Goal: Task Accomplishment & Management: Manage account settings

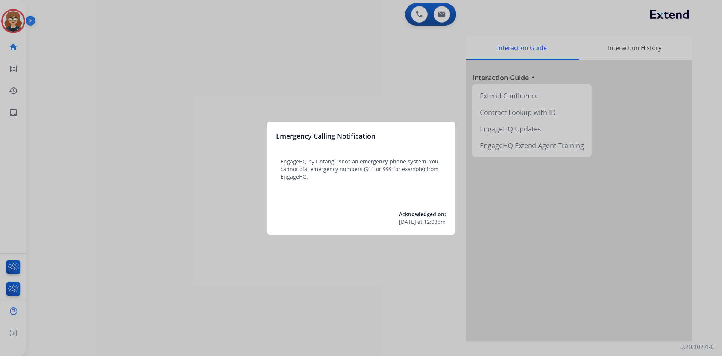
click at [113, 58] on div at bounding box center [361, 178] width 722 height 356
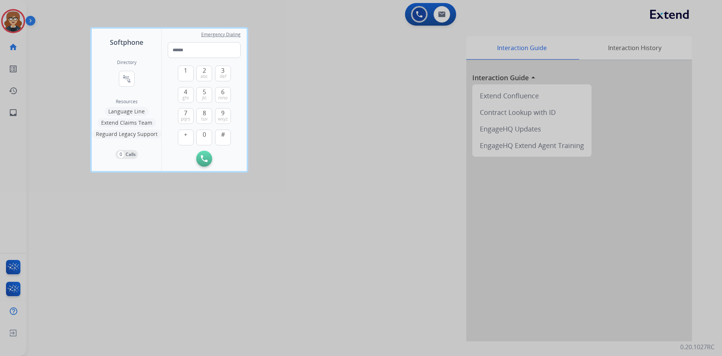
click at [0, 21] on div at bounding box center [361, 178] width 722 height 356
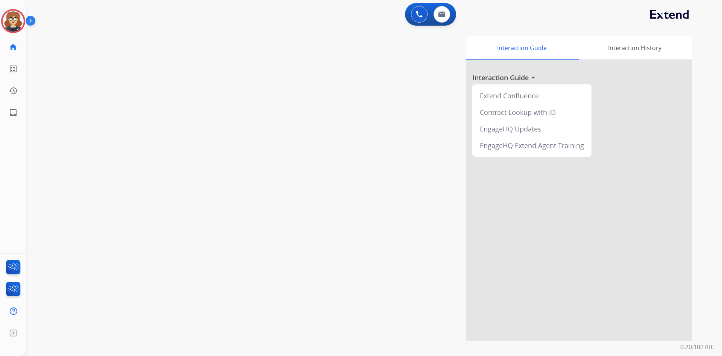
click at [184, 82] on div "swap_horiz Break voice bridge close_fullscreen Connect 3-Way Call merge_type Se…" at bounding box center [365, 184] width 678 height 314
click at [8, 20] on img at bounding box center [13, 21] width 21 height 21
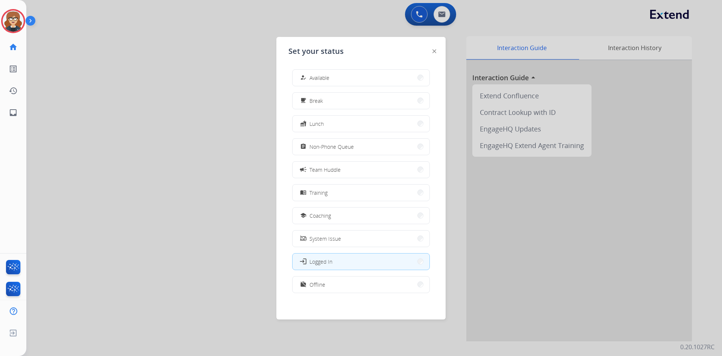
click at [350, 151] on button "assignment Non-Phone Queue" at bounding box center [361, 146] width 137 height 16
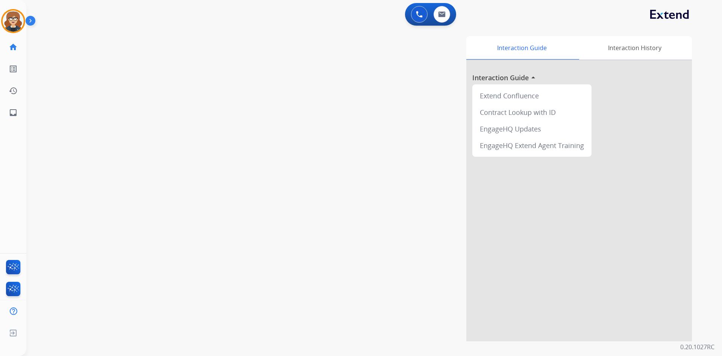
click at [306, 105] on div "Interaction Guide Interaction History Interaction Guide arrow_drop_up Extend Co…" at bounding box center [470, 188] width 443 height 305
click at [443, 15] on img at bounding box center [442, 14] width 8 height 6
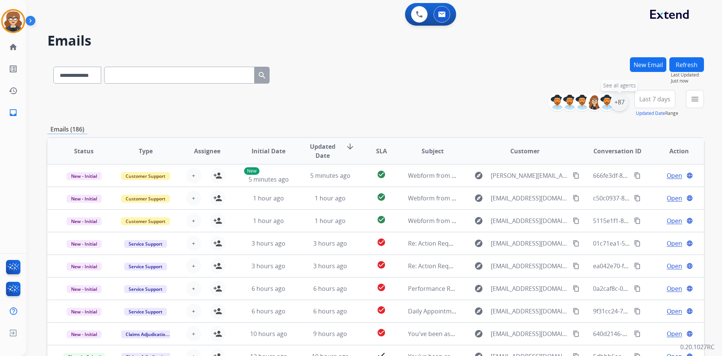
click at [620, 100] on div "+87" at bounding box center [620, 102] width 18 height 18
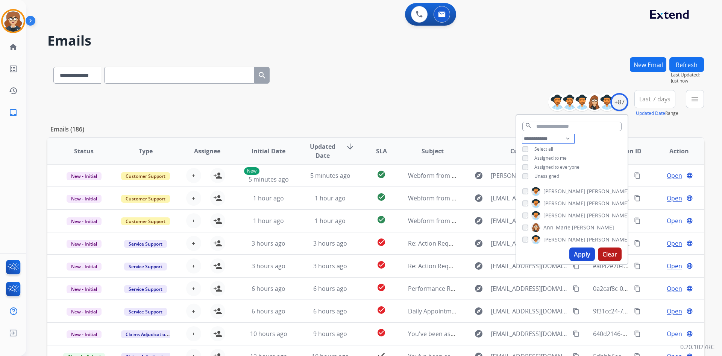
click at [567, 138] on select "**********" at bounding box center [549, 138] width 52 height 9
select select "**********"
click at [523, 134] on select "**********" at bounding box center [549, 138] width 52 height 9
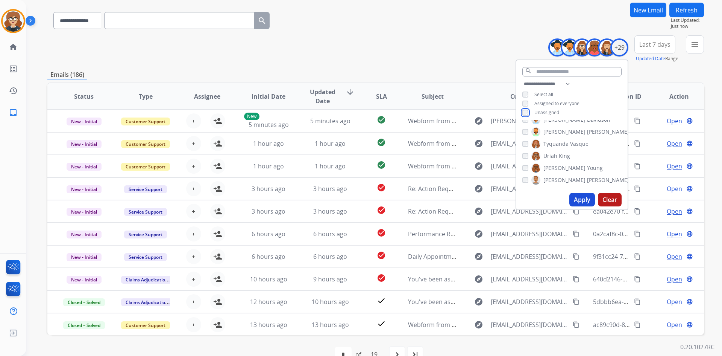
scroll to position [73, 0]
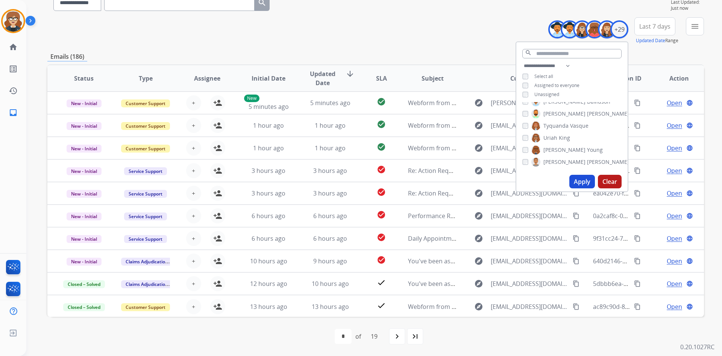
click at [580, 178] on button "Apply" at bounding box center [583, 182] width 26 height 14
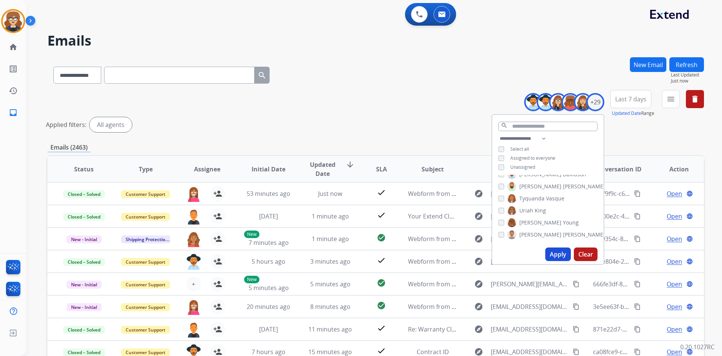
click at [633, 138] on div "**********" at bounding box center [375, 251] width 657 height 389
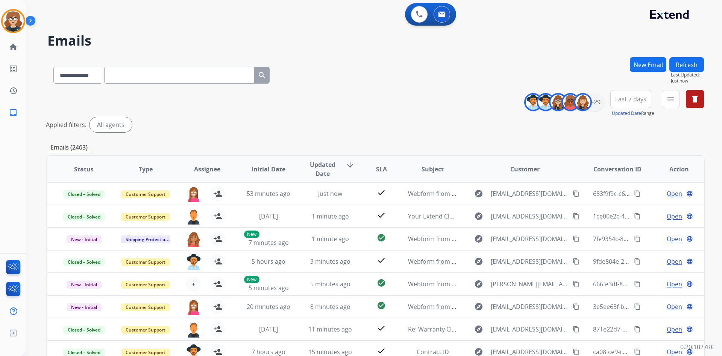
drag, startPoint x: 628, startPoint y: 110, endPoint x: 627, endPoint y: 106, distance: 4.1
click at [628, 110] on button "Updated Date" at bounding box center [626, 113] width 29 height 6
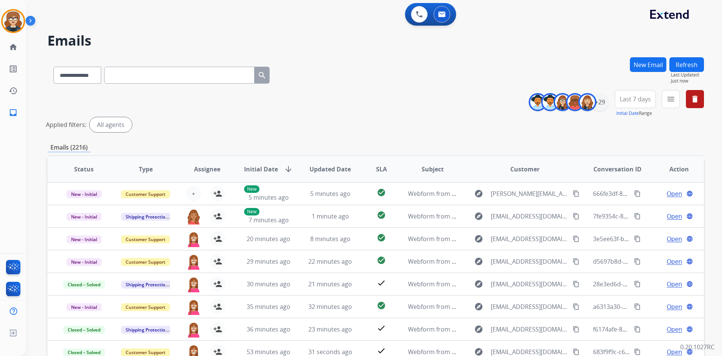
click at [641, 100] on span "Last 7 days" at bounding box center [635, 98] width 31 height 3
click at [624, 192] on div "Last 90 days" at bounding box center [628, 190] width 41 height 11
click at [524, 135] on div "**********" at bounding box center [375, 251] width 657 height 389
click at [602, 103] on div "+58" at bounding box center [600, 102] width 18 height 18
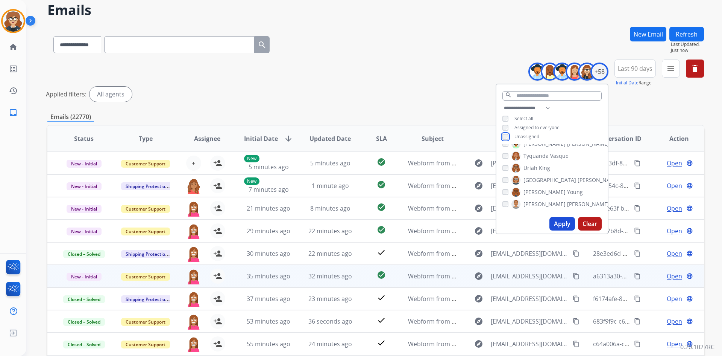
scroll to position [91, 0]
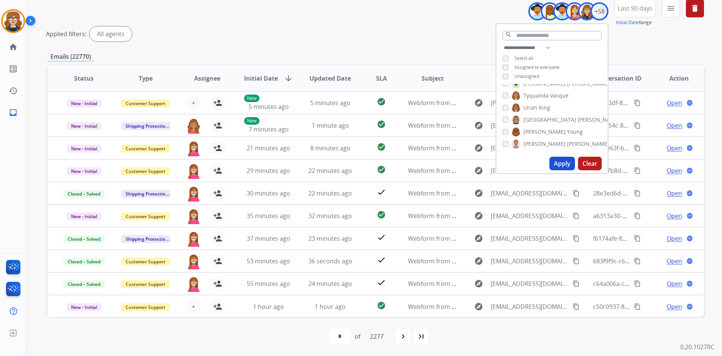
click at [561, 164] on button "Apply" at bounding box center [563, 164] width 26 height 14
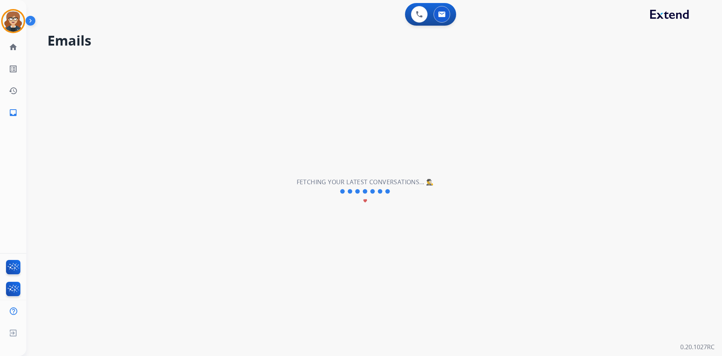
scroll to position [0, 0]
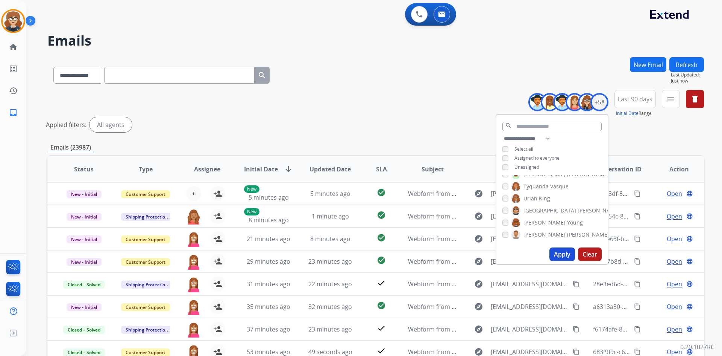
click at [381, 116] on div "**********" at bounding box center [375, 112] width 657 height 45
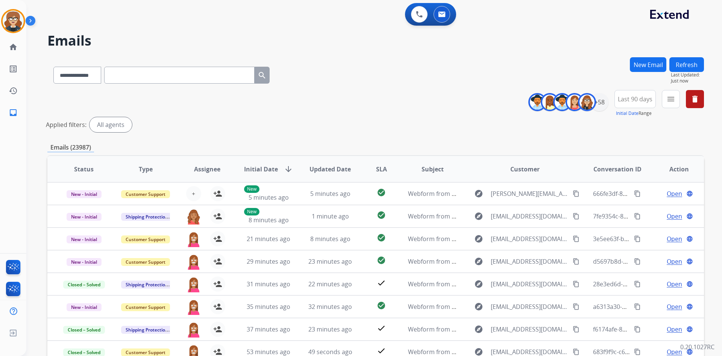
click at [632, 99] on span "Last 90 days" at bounding box center [635, 98] width 35 height 3
click at [678, 128] on div "Applied filters: All agents" at bounding box center [374, 124] width 657 height 15
click at [672, 100] on mat-icon "menu" at bounding box center [671, 98] width 9 height 9
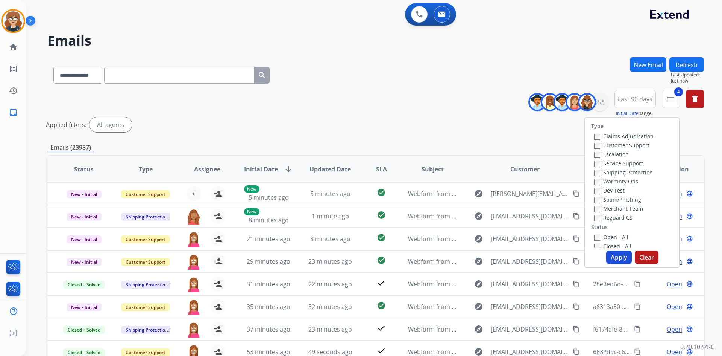
click at [619, 255] on button "Apply" at bounding box center [620, 257] width 26 height 14
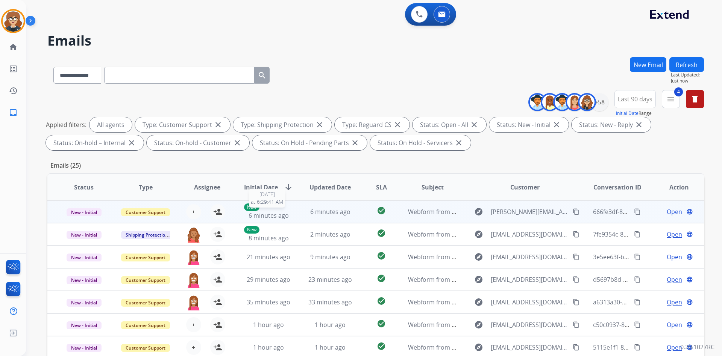
scroll to position [1, 0]
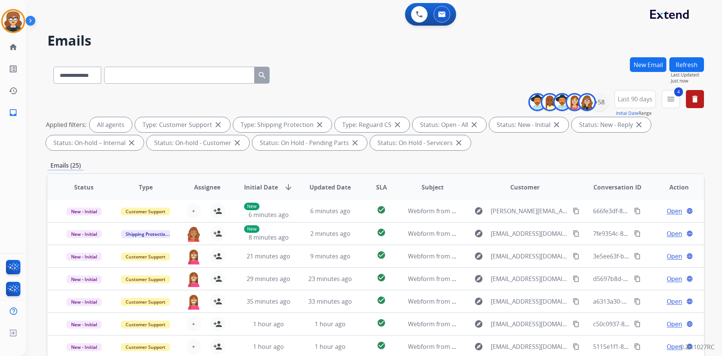
click at [209, 188] on span "Assignee" at bounding box center [207, 186] width 26 height 9
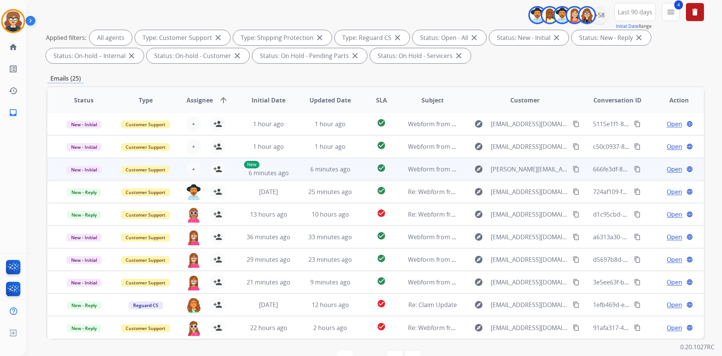
scroll to position [109, 0]
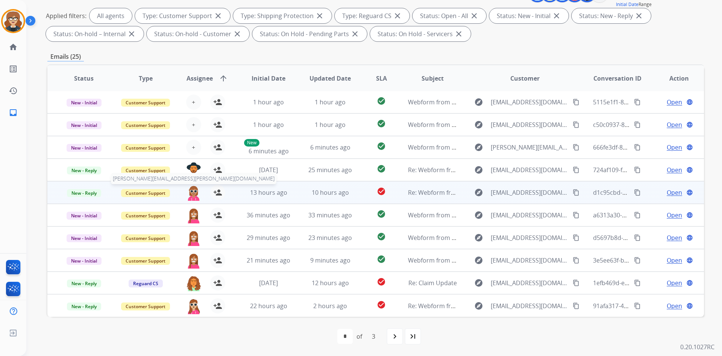
click at [192, 192] on img at bounding box center [193, 193] width 15 height 16
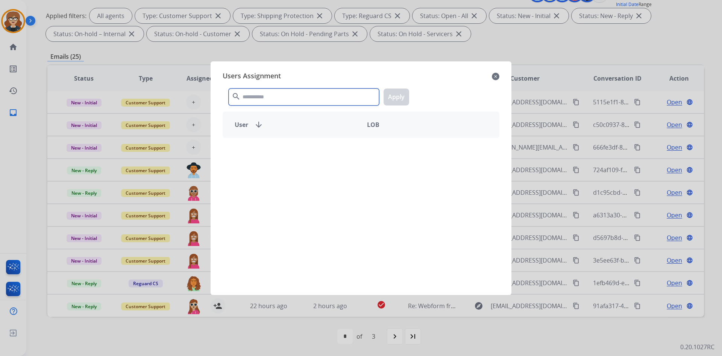
click at [274, 97] on input "text" at bounding box center [304, 96] width 151 height 17
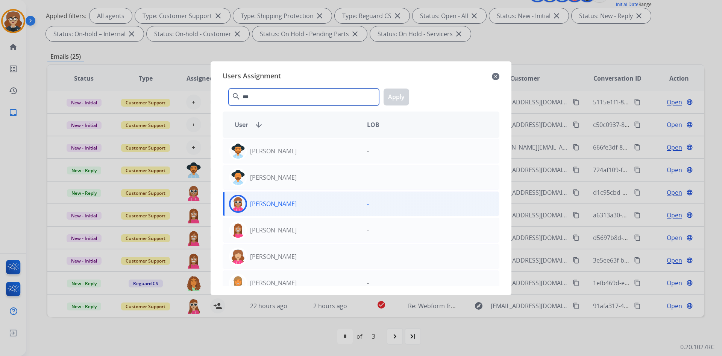
type input "***"
click at [281, 208] on div "[PERSON_NAME]" at bounding box center [292, 204] width 138 height 18
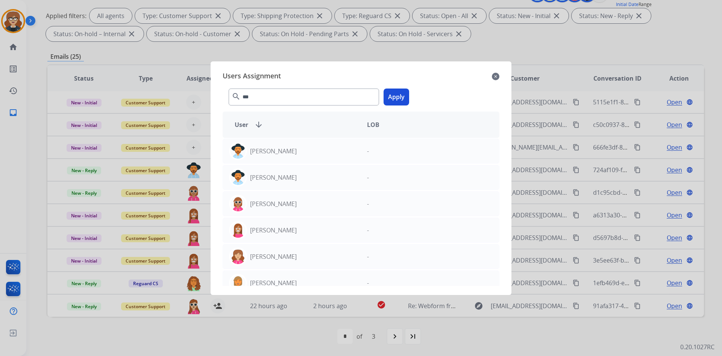
click at [401, 94] on button "Apply" at bounding box center [397, 96] width 26 height 17
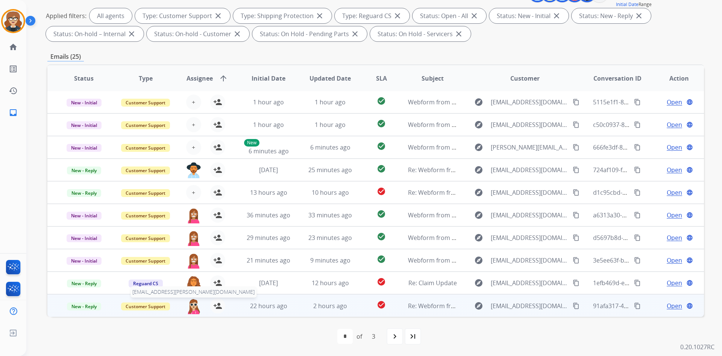
click at [192, 303] on img at bounding box center [193, 306] width 15 height 16
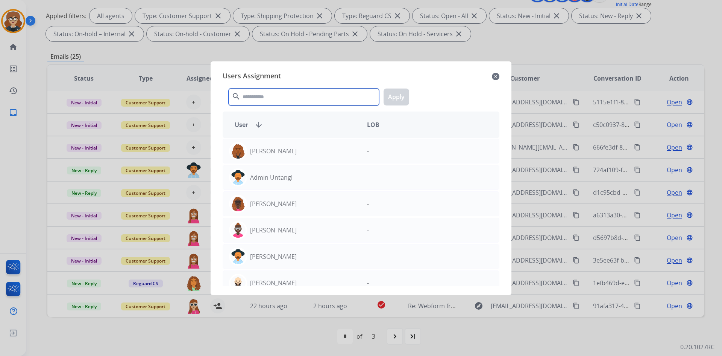
click at [273, 96] on input "text" at bounding box center [304, 96] width 151 height 17
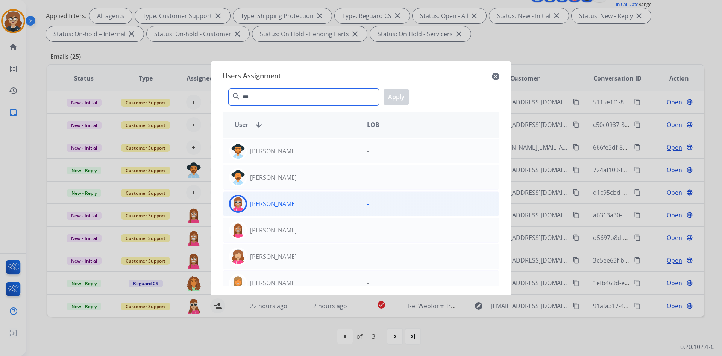
type input "***"
click at [281, 196] on div "[PERSON_NAME]" at bounding box center [292, 204] width 138 height 18
click at [392, 100] on button "Apply" at bounding box center [397, 96] width 26 height 17
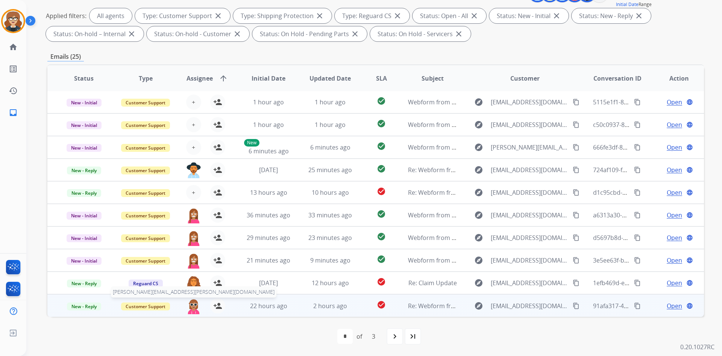
click at [192, 309] on img at bounding box center [193, 306] width 15 height 16
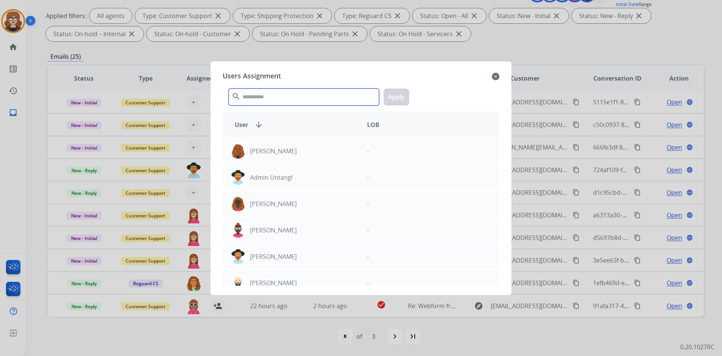
click at [284, 95] on input "text" at bounding box center [304, 96] width 151 height 17
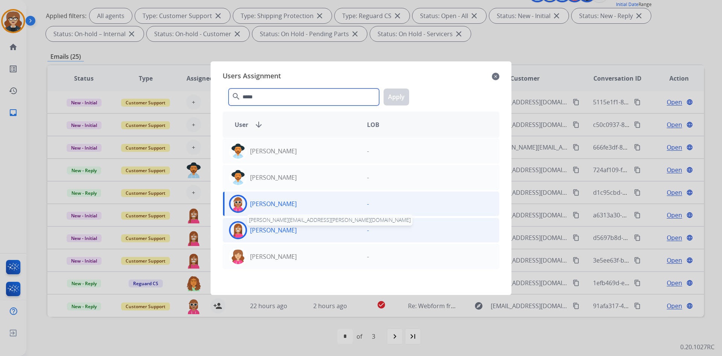
type input "*****"
click at [277, 231] on p "[PERSON_NAME]" at bounding box center [273, 229] width 47 height 9
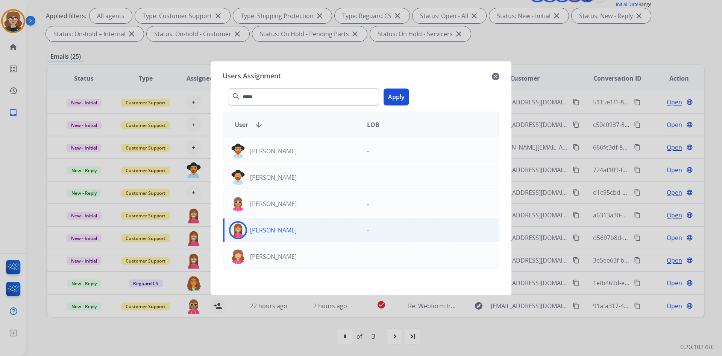
click at [398, 92] on button "Apply" at bounding box center [397, 96] width 26 height 17
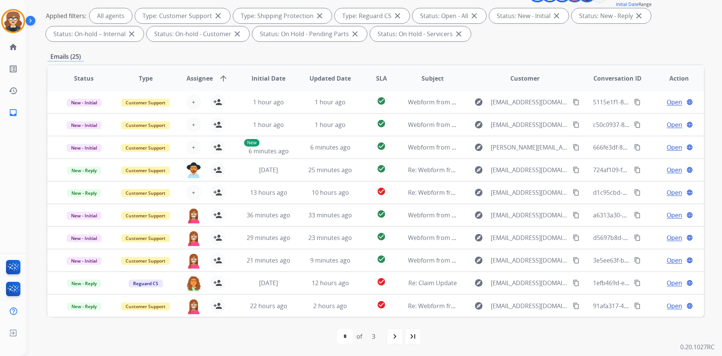
click at [198, 76] on span "Assignee" at bounding box center [200, 78] width 26 height 9
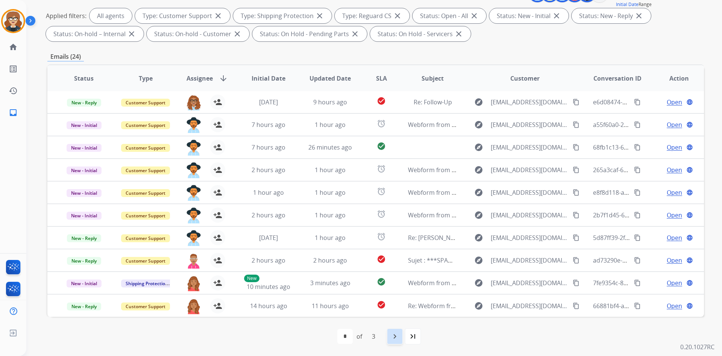
drag, startPoint x: 395, startPoint y: 339, endPoint x: 299, endPoint y: 277, distance: 114.3
click at [395, 339] on mat-icon "navigate_next" at bounding box center [395, 336] width 9 height 9
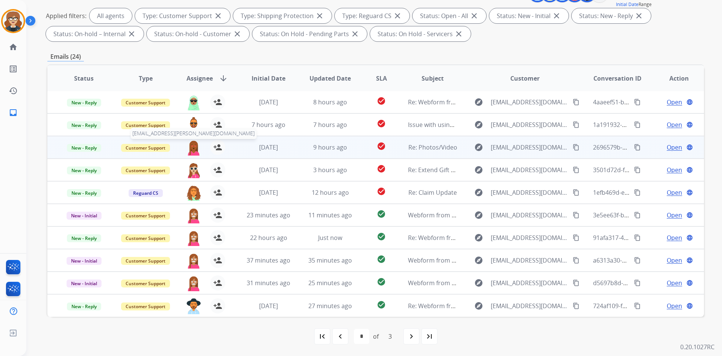
click at [189, 149] on img at bounding box center [193, 148] width 15 height 16
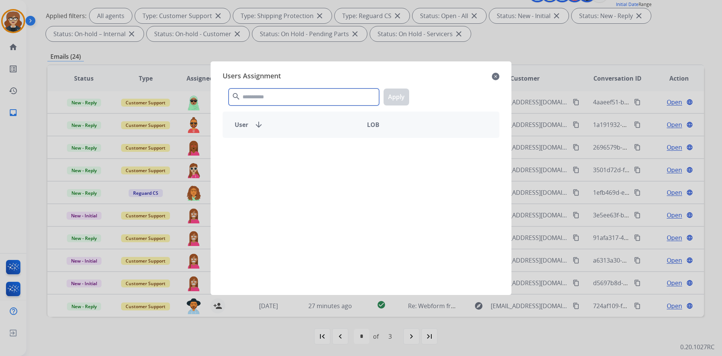
click at [301, 99] on input "text" at bounding box center [304, 96] width 151 height 17
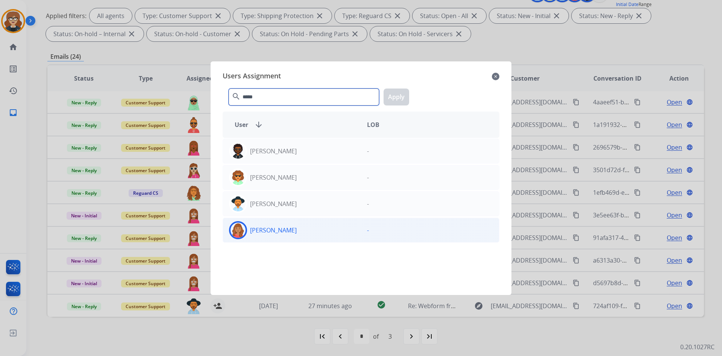
type input "*****"
click at [277, 232] on p "[PERSON_NAME]" at bounding box center [273, 229] width 47 height 9
click at [395, 95] on button "Apply" at bounding box center [397, 96] width 26 height 17
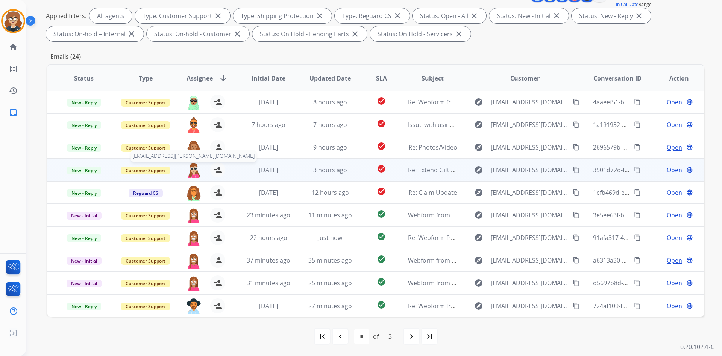
click at [190, 174] on img at bounding box center [193, 170] width 15 height 16
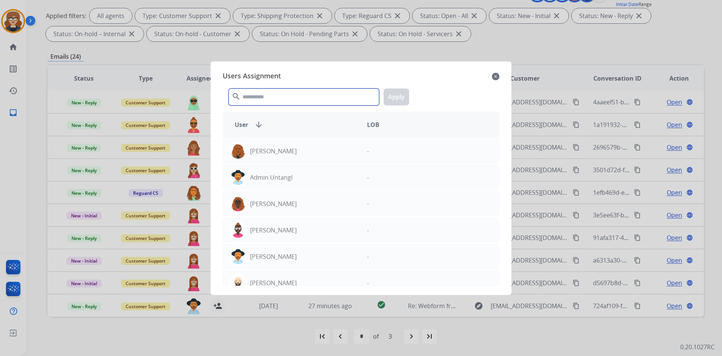
click at [265, 98] on input "text" at bounding box center [304, 96] width 151 height 17
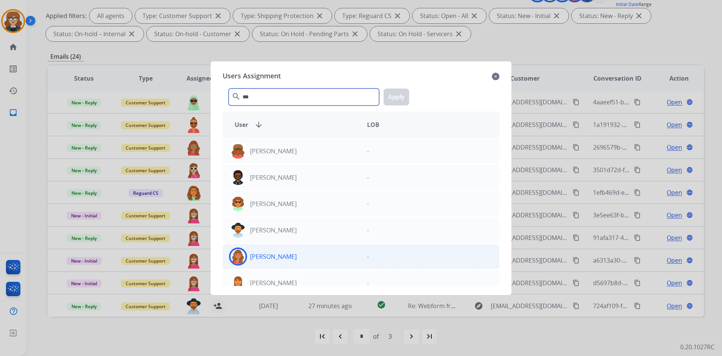
type input "***"
click at [274, 258] on p "[PERSON_NAME]" at bounding box center [273, 256] width 47 height 9
click at [396, 95] on button "Apply" at bounding box center [397, 96] width 26 height 17
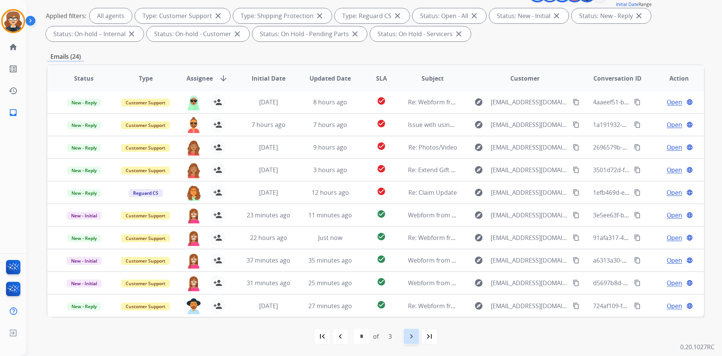
click at [405, 338] on div "navigate_next" at bounding box center [411, 336] width 17 height 17
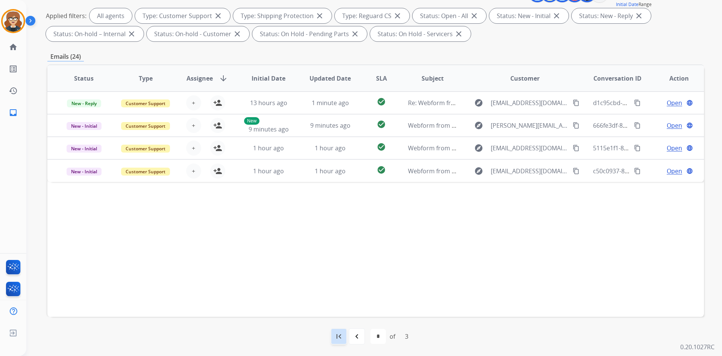
click at [333, 333] on div "first_page" at bounding box center [339, 336] width 17 height 17
select select "*"
